Goal: Task Accomplishment & Management: Manage account settings

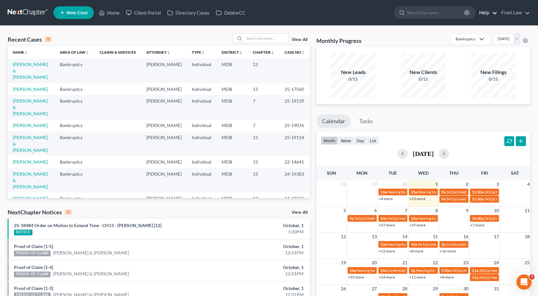
click at [494, 10] on link "Help" at bounding box center [486, 12] width 21 height 11
click at [510, 10] on link "Frost Law" at bounding box center [514, 12] width 32 height 11
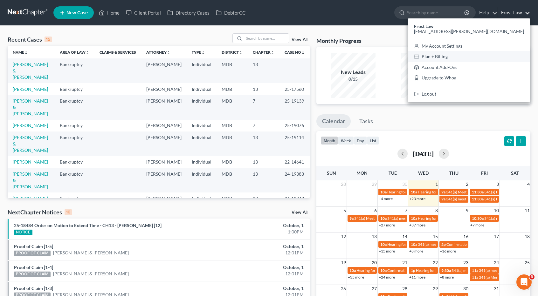
click at [494, 56] on link "Plan + Billing" at bounding box center [469, 56] width 122 height 11
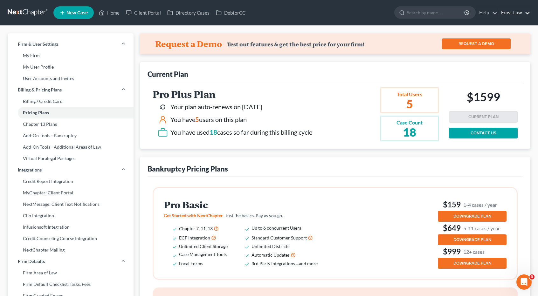
click at [513, 14] on link "Frost Law" at bounding box center [514, 12] width 32 height 11
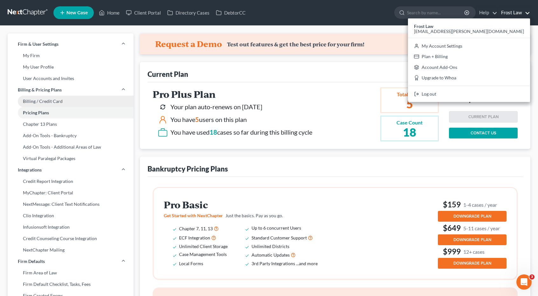
click at [51, 100] on link "Billing / Credit Card" at bounding box center [71, 101] width 126 height 11
select select "21"
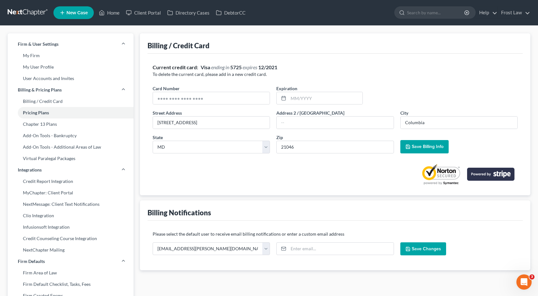
click at [33, 11] on link at bounding box center [28, 12] width 41 height 11
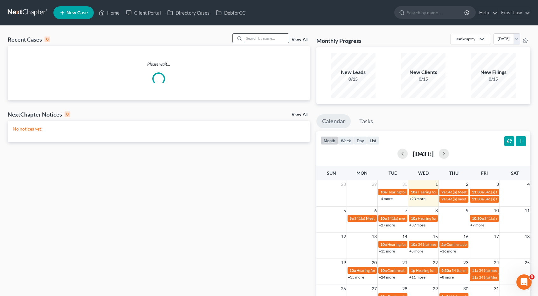
click at [255, 37] on input "search" at bounding box center [266, 38] width 45 height 9
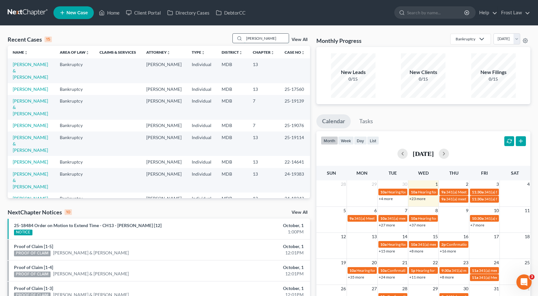
type input "wildoner"
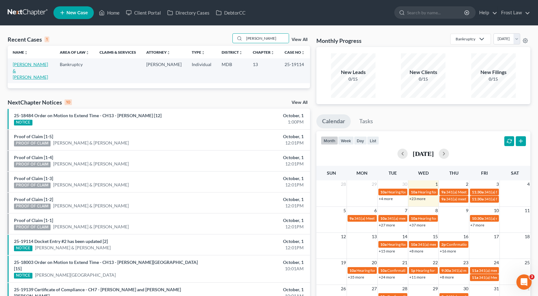
click at [46, 62] on link "[PERSON_NAME] & [PERSON_NAME]" at bounding box center [30, 71] width 35 height 18
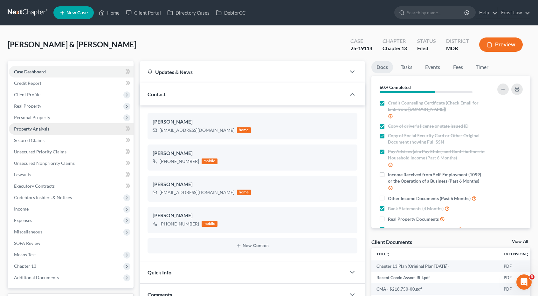
scroll to position [64, 0]
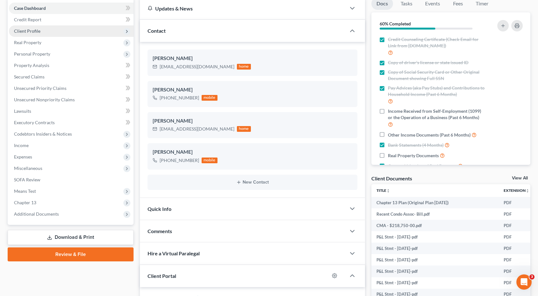
click at [43, 31] on span "Client Profile" at bounding box center [71, 30] width 125 height 11
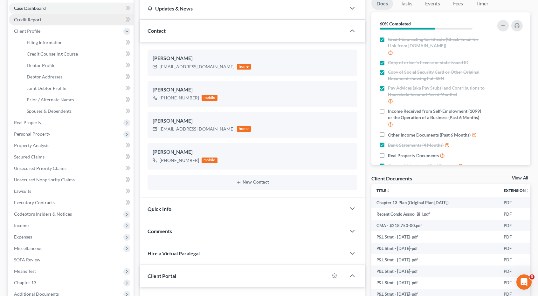
click at [43, 23] on link "Credit Report" at bounding box center [71, 19] width 125 height 11
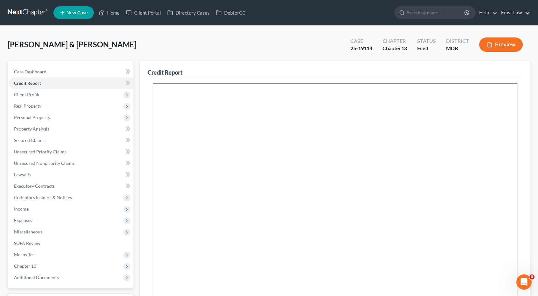
click at [508, 12] on link "Frost Law" at bounding box center [514, 12] width 32 height 11
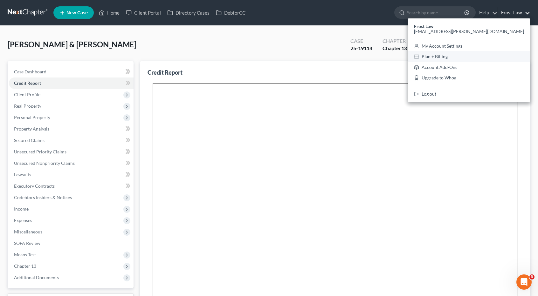
click at [493, 56] on link "Plan + Billing" at bounding box center [469, 56] width 122 height 11
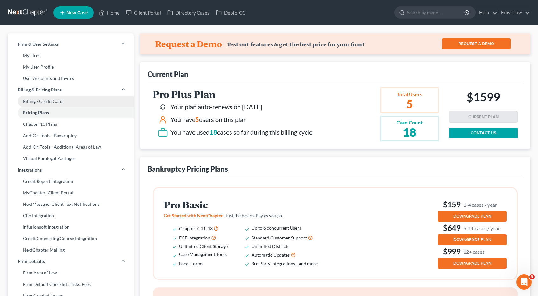
click at [60, 101] on link "Billing / Credit Card" at bounding box center [71, 101] width 126 height 11
select select "21"
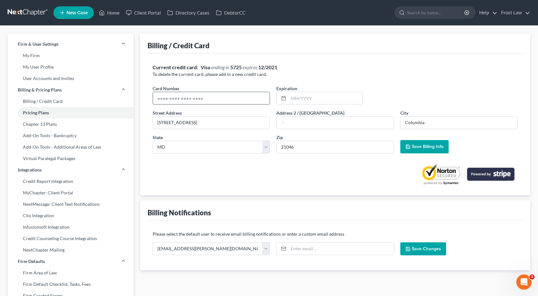
click at [205, 99] on input "text" at bounding box center [211, 98] width 117 height 12
type input "4154178683877336"
type input "09/29"
type input "839 Bestgate Road"
type input "Annapolis"
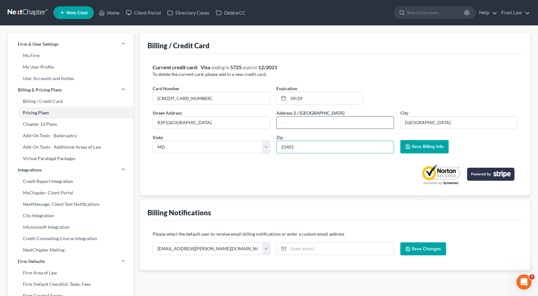
type input "21401"
click at [281, 125] on input "text" at bounding box center [335, 123] width 117 height 12
type input "Suite 400"
click at [422, 144] on span "Save Billing Info" at bounding box center [428, 146] width 32 height 5
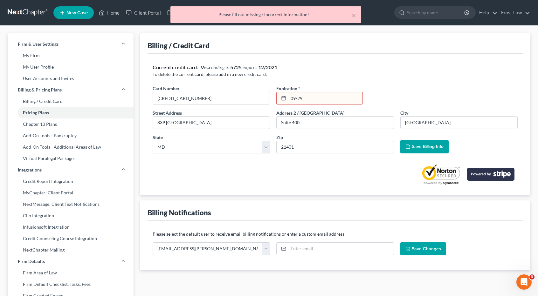
click at [318, 96] on input "09/29" at bounding box center [325, 98] width 74 height 12
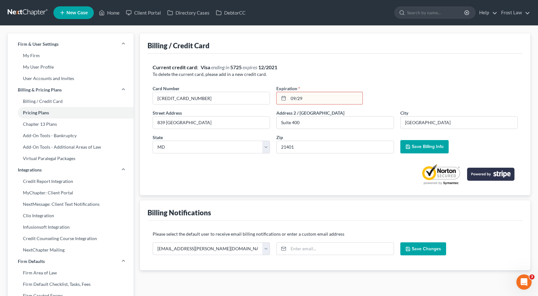
click at [364, 85] on div "Current credit card: Visa ending in 5725 expires 12/2021 To delete the current …" at bounding box center [335, 124] width 365 height 121
drag, startPoint x: 295, startPoint y: 98, endPoint x: 290, endPoint y: 98, distance: 5.4
click at [290, 98] on input "09/29" at bounding box center [325, 98] width 74 height 12
click at [285, 99] on icon at bounding box center [283, 98] width 5 height 5
click at [283, 99] on icon at bounding box center [283, 98] width 5 height 5
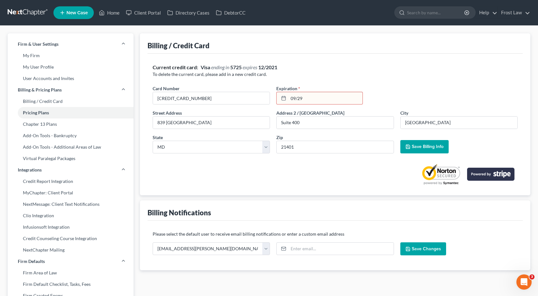
click at [305, 99] on input "09/29" at bounding box center [325, 98] width 74 height 12
drag, startPoint x: 309, startPoint y: 98, endPoint x: 284, endPoint y: 99, distance: 24.8
click at [284, 99] on div "09/29" at bounding box center [319, 98] width 87 height 13
drag, startPoint x: 303, startPoint y: 98, endPoint x: 291, endPoint y: 98, distance: 12.4
click at [291, 98] on input "9/29" at bounding box center [325, 98] width 74 height 12
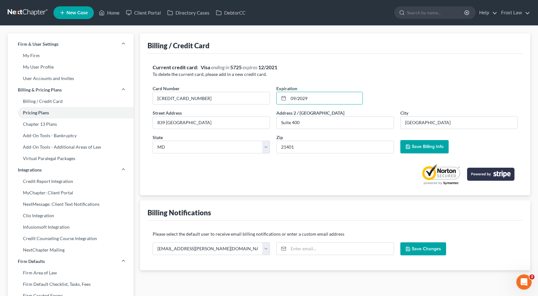
type input "09/2029"
click at [416, 140] on button "Save Billing Info" at bounding box center [424, 146] width 48 height 13
